Goal: Task Accomplishment & Management: Use online tool/utility

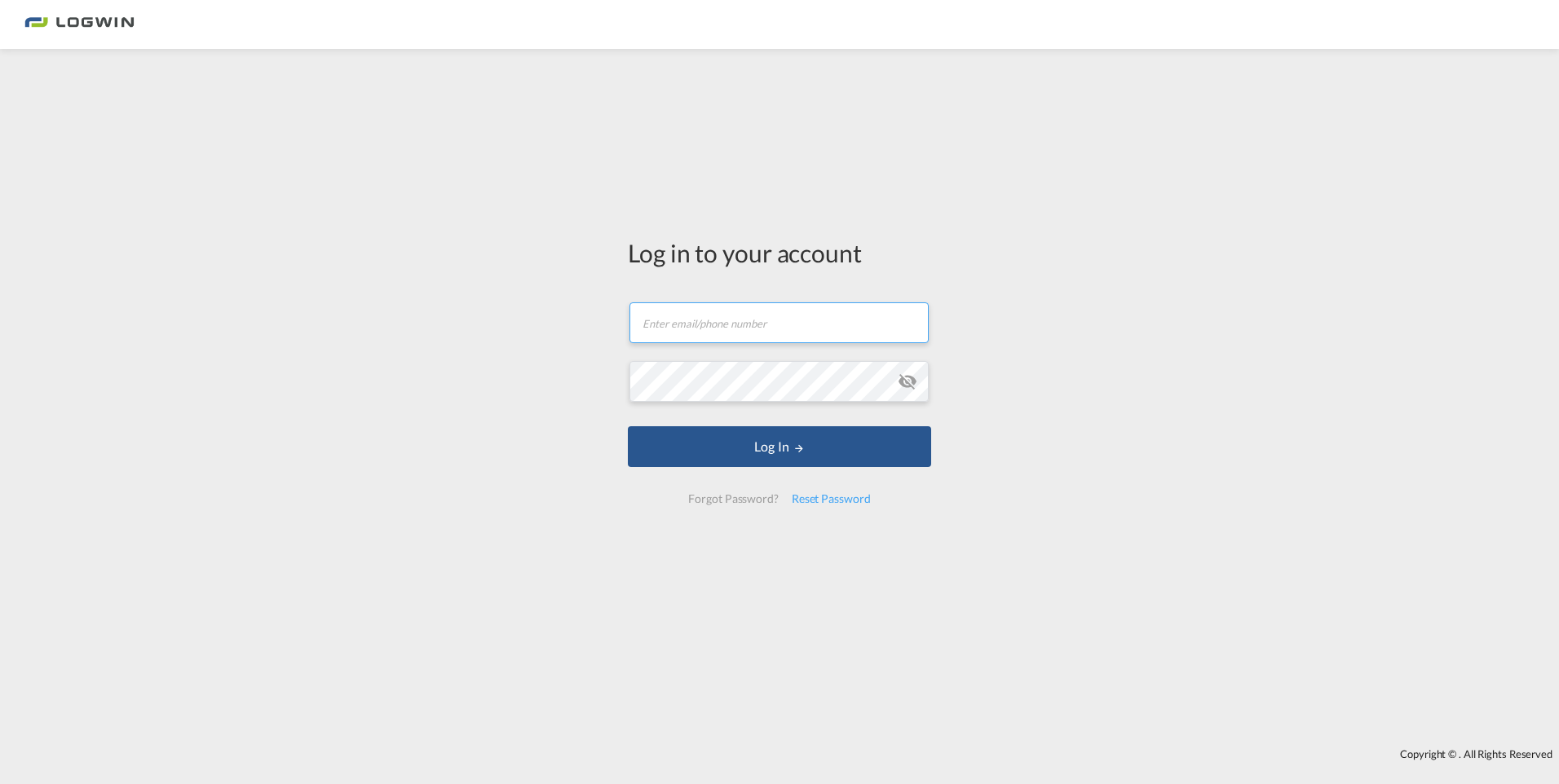
click at [826, 312] on input "text" at bounding box center [779, 322] width 299 height 41
type input "[PERSON_NAME][EMAIL_ADDRESS][DOMAIN_NAME]"
click at [628, 427] on button "Log In" at bounding box center [779, 446] width 304 height 41
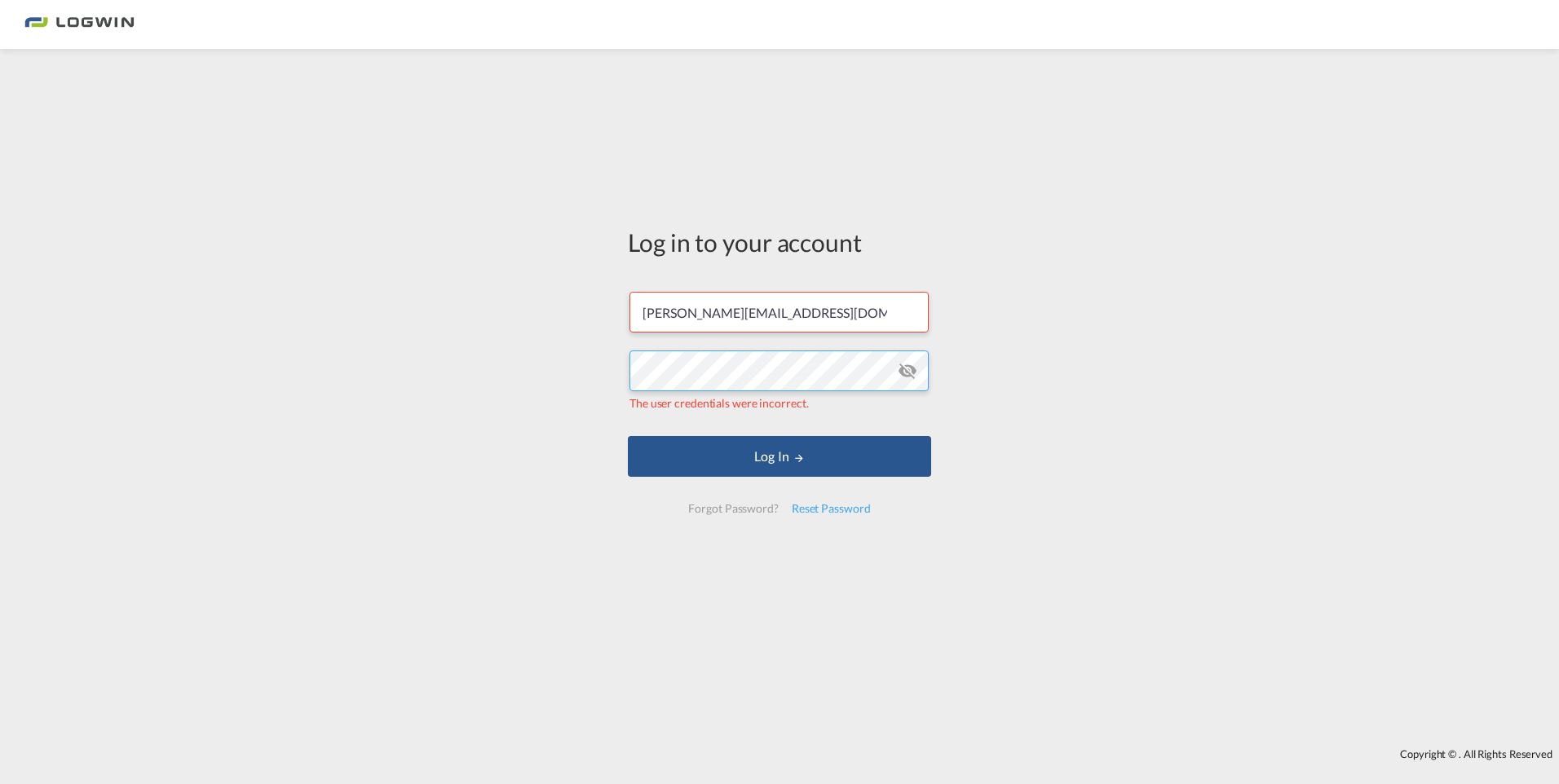
click at [499, 348] on div "Log in to your account [PERSON_NAME][EMAIL_ADDRESS][DOMAIN_NAME] The user crede…" at bounding box center [779, 398] width 1559 height 683
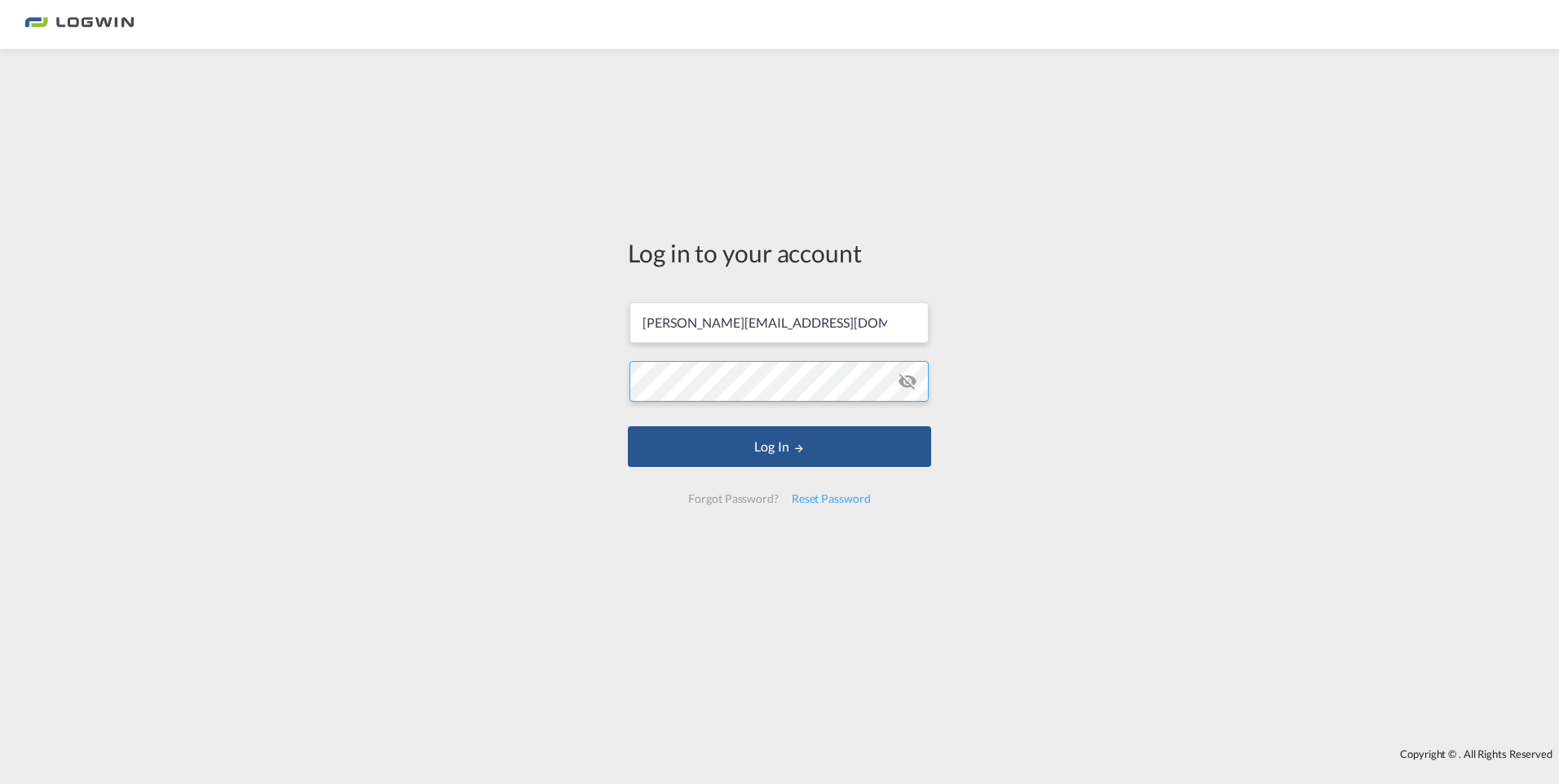
click at [628, 427] on button "Log In" at bounding box center [779, 446] width 304 height 41
